Goal: Transaction & Acquisition: Download file/media

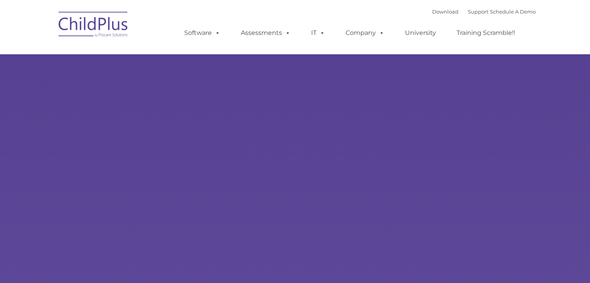
type input ""
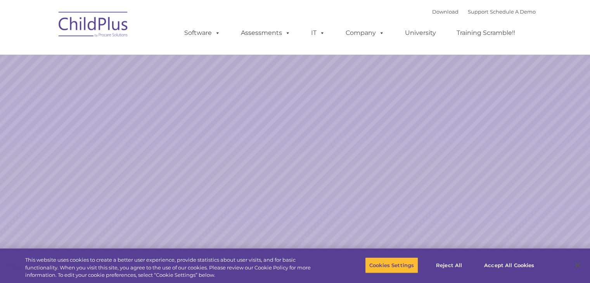
select select "MEDIUM"
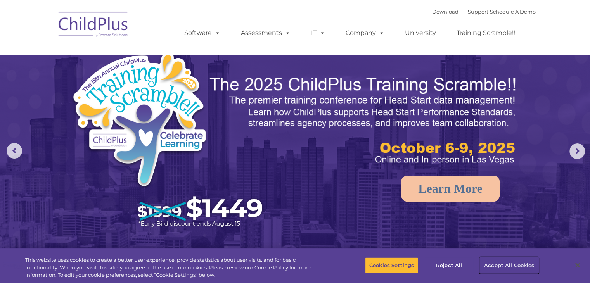
click at [493, 267] on button "Accept All Cookies" at bounding box center [509, 265] width 59 height 16
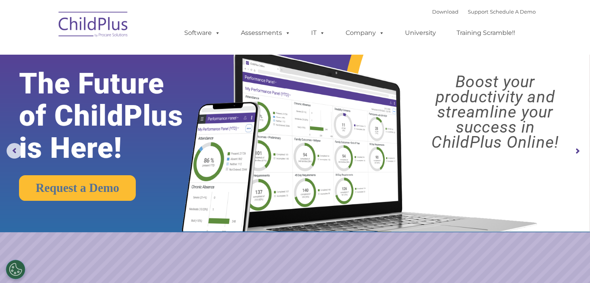
click at [104, 27] on img at bounding box center [94, 25] width 78 height 39
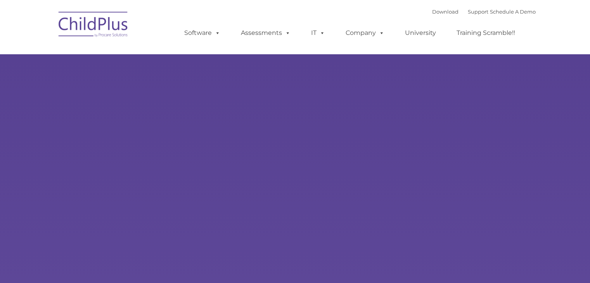
type input ""
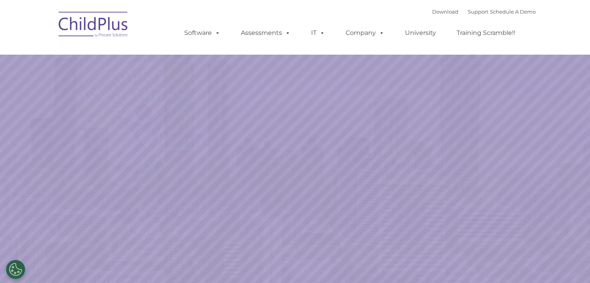
select select "MEDIUM"
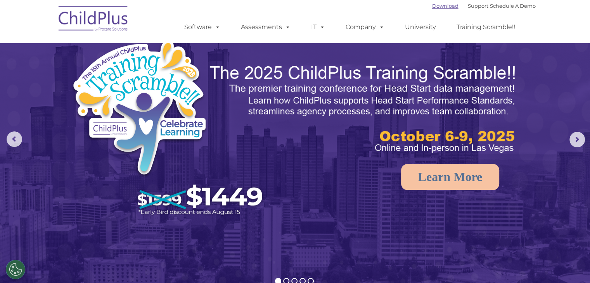
click at [432, 5] on link "Download" at bounding box center [445, 6] width 26 height 6
